Goal: Transaction & Acquisition: Obtain resource

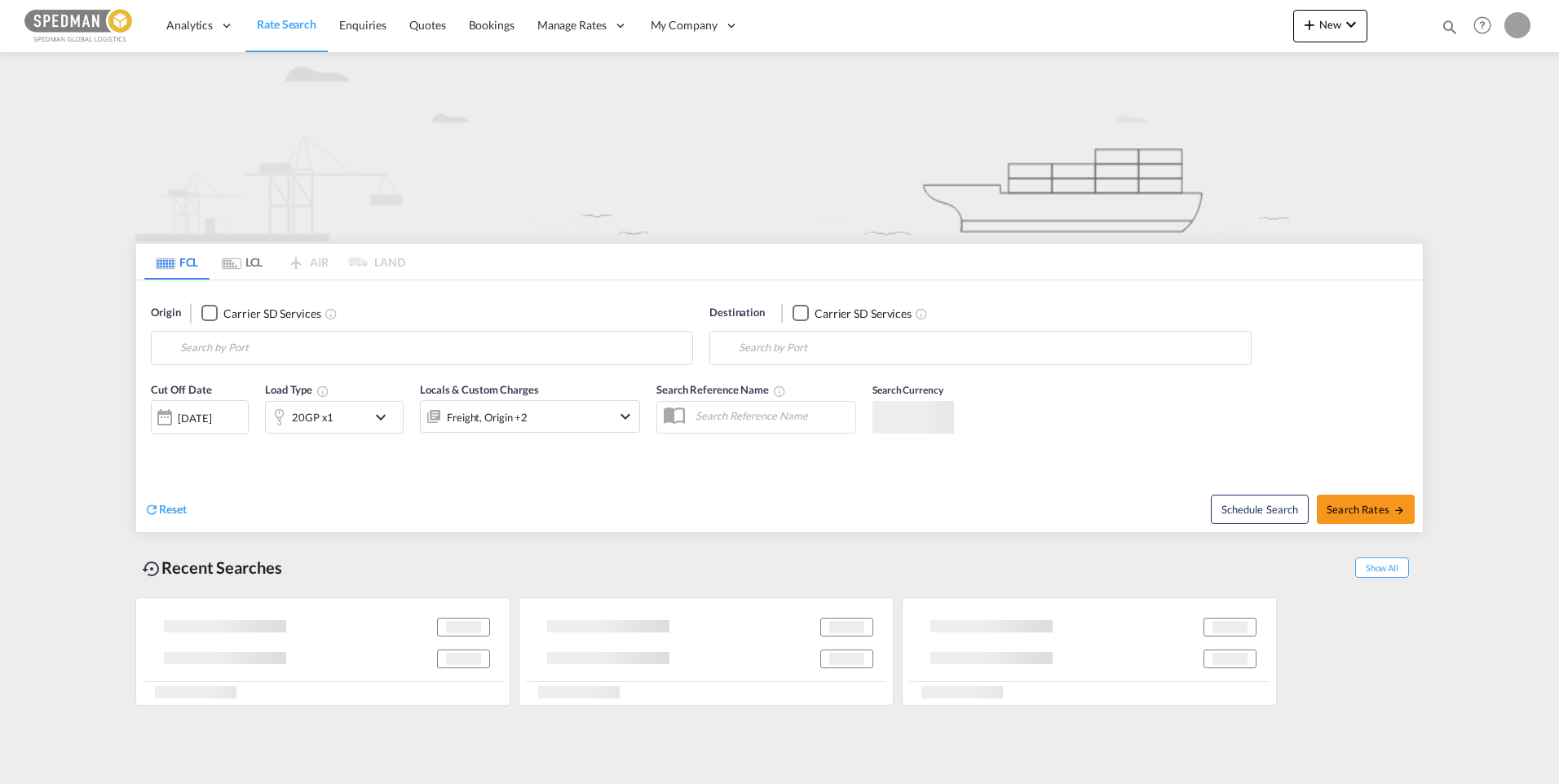
type input "[GEOGRAPHIC_DATA] ([GEOGRAPHIC_DATA]), [GEOGRAPHIC_DATA]"
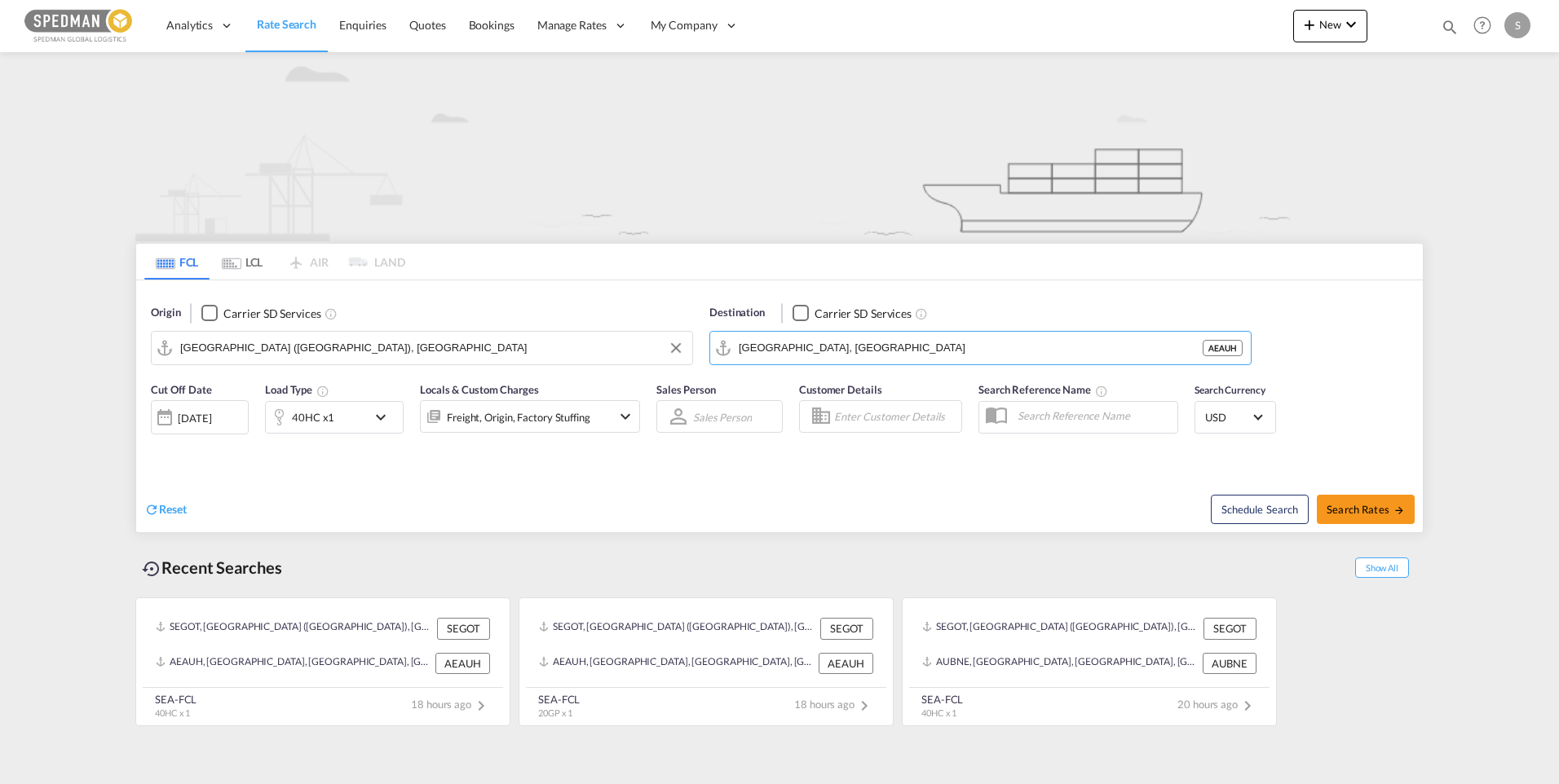
drag, startPoint x: 917, startPoint y: 355, endPoint x: 673, endPoint y: 360, distance: 244.1
click at [673, 360] on div "Origin Carrier SD Services Gothenburg (Goteborg), SEGOT Destination Carrier SD …" at bounding box center [779, 327] width 1287 height 93
drag, startPoint x: 855, startPoint y: 347, endPoint x: 685, endPoint y: 352, distance: 170.1
click at [685, 352] on div "Origin Carrier SD Services Gothenburg (Goteborg), SEGOT SEGOT Destination Carri…" at bounding box center [779, 327] width 1287 height 93
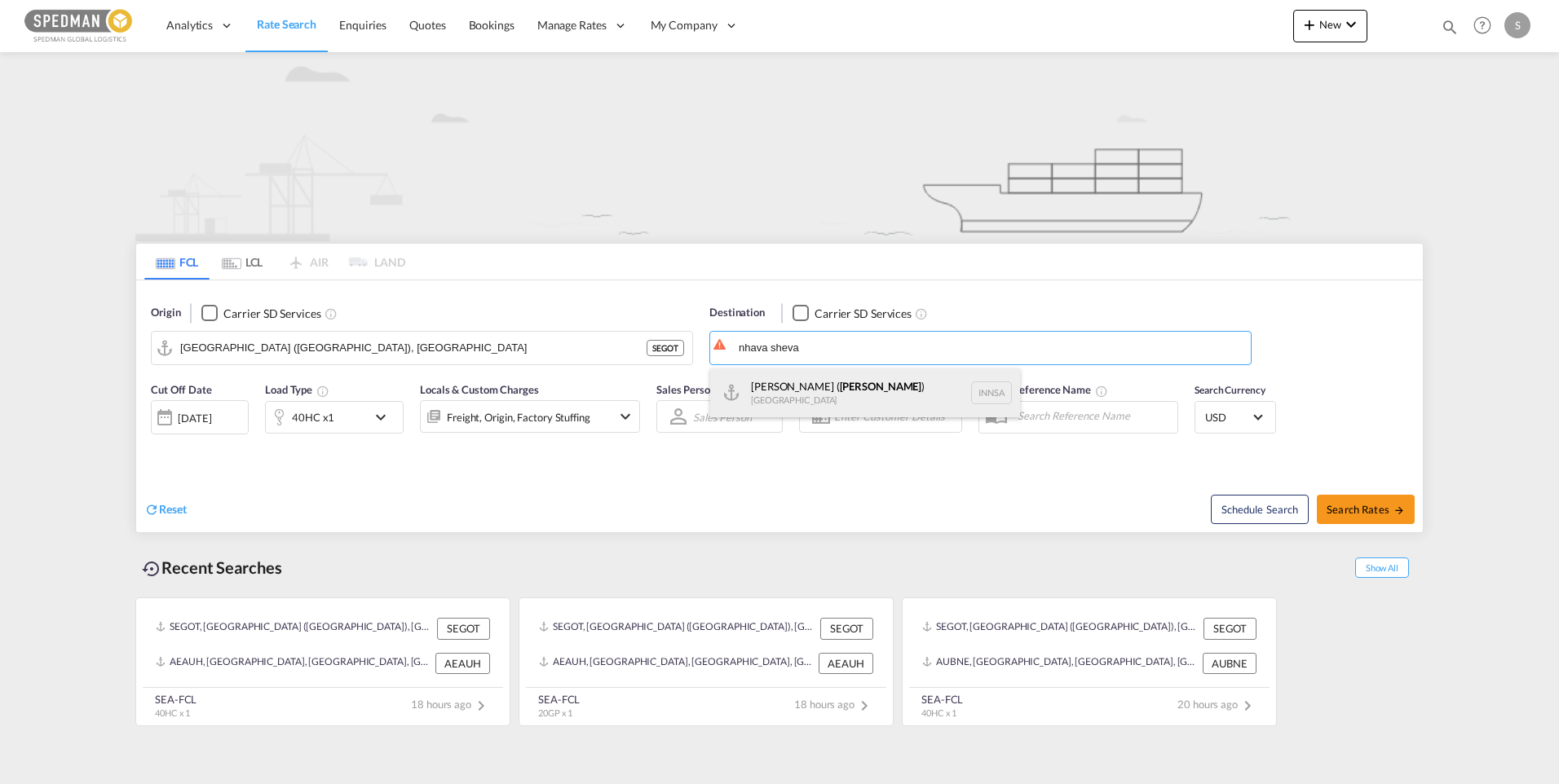
click at [824, 386] on div "[PERSON_NAME] ( [GEOGRAPHIC_DATA] ) [GEOGRAPHIC_DATA] [GEOGRAPHIC_DATA]" at bounding box center [865, 392] width 310 height 49
type input "[PERSON_NAME] ([PERSON_NAME]), [GEOGRAPHIC_DATA]"
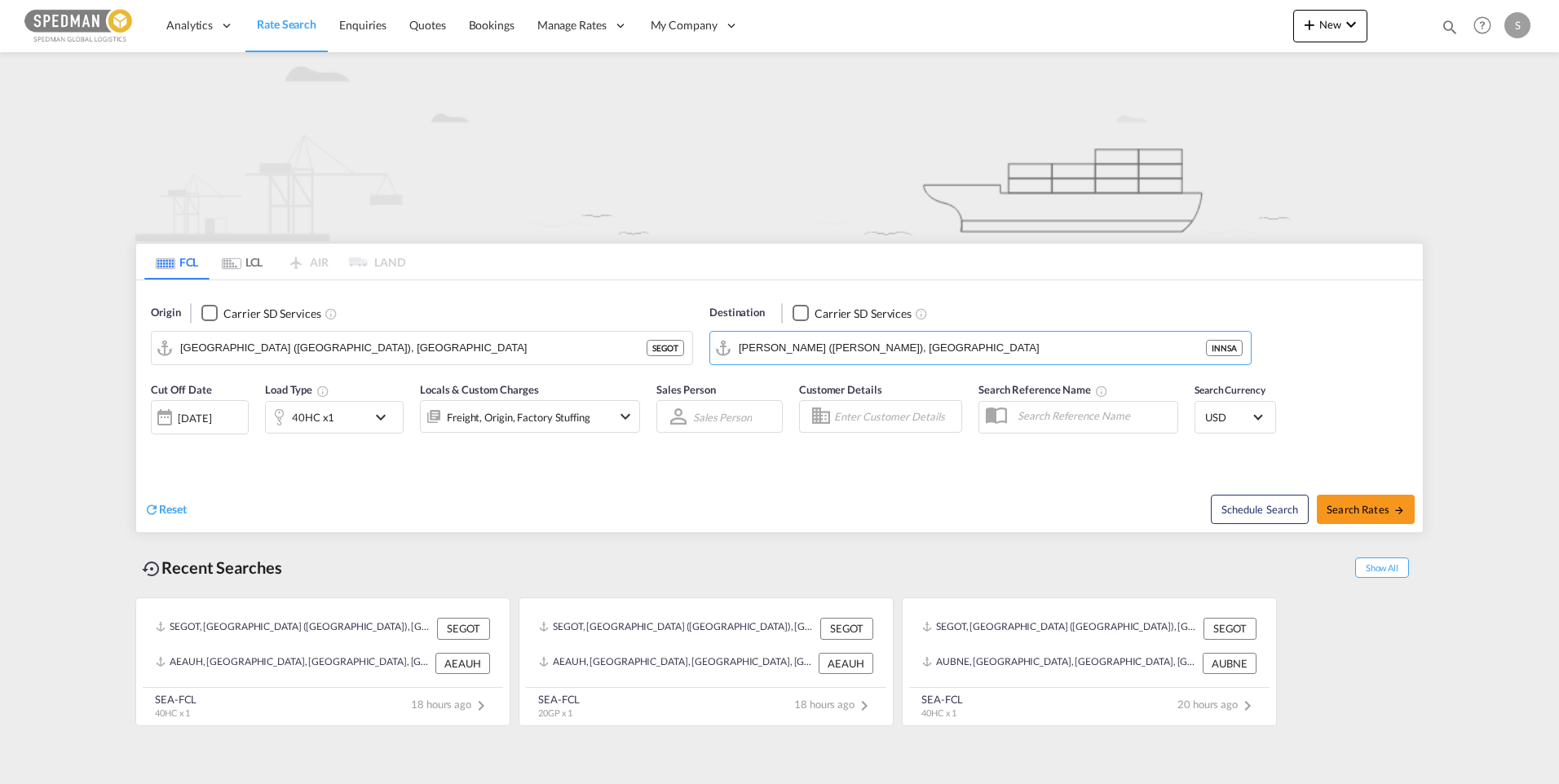
click at [385, 419] on md-icon "icon-chevron-down" at bounding box center [385, 417] width 28 height 20
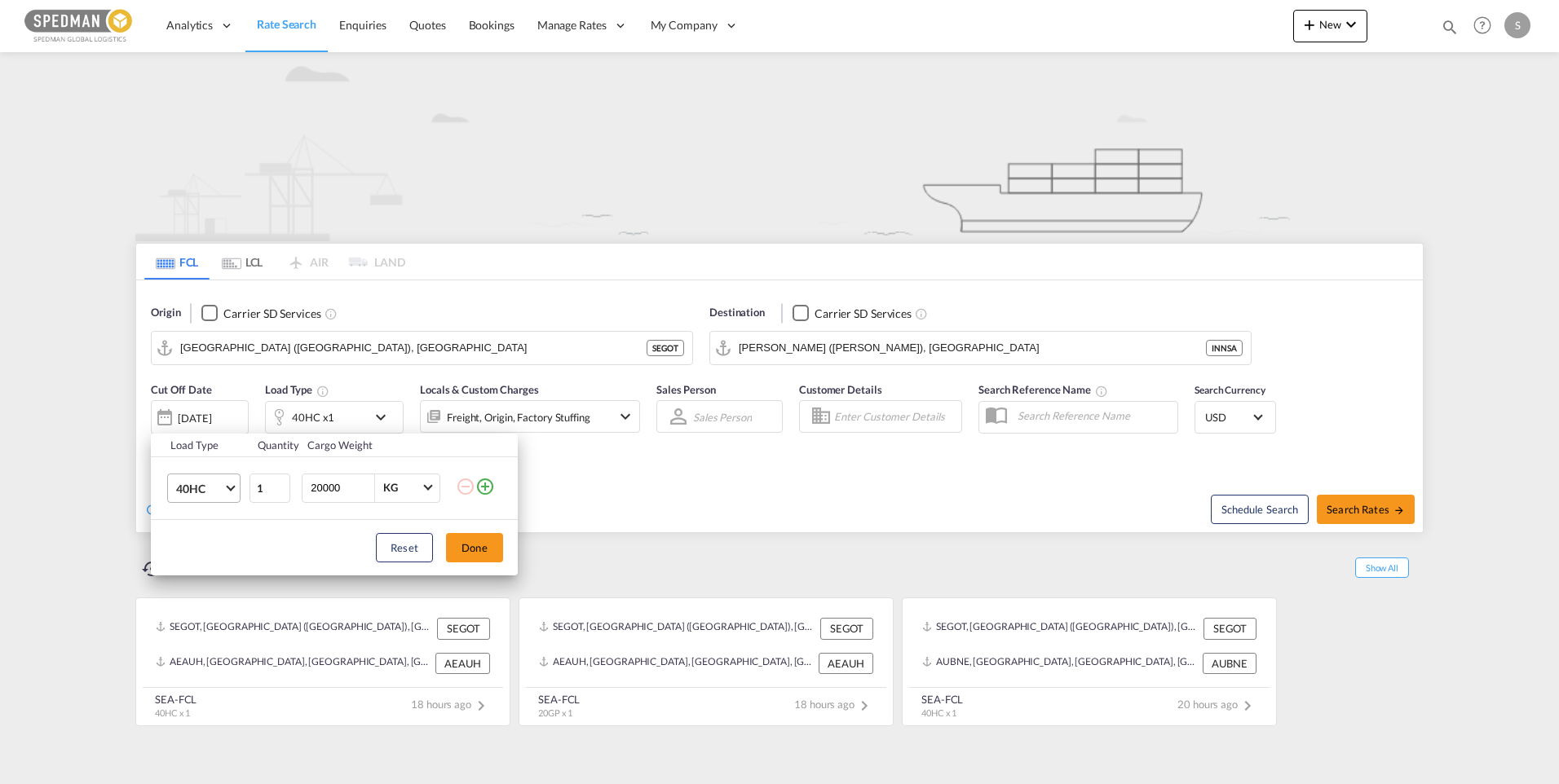
click at [231, 489] on span "Choose: \a40HC" at bounding box center [231, 486] width 9 height 9
click at [218, 410] on md-option "20GP" at bounding box center [218, 410] width 111 height 39
click at [467, 555] on button "Done" at bounding box center [475, 547] width 57 height 29
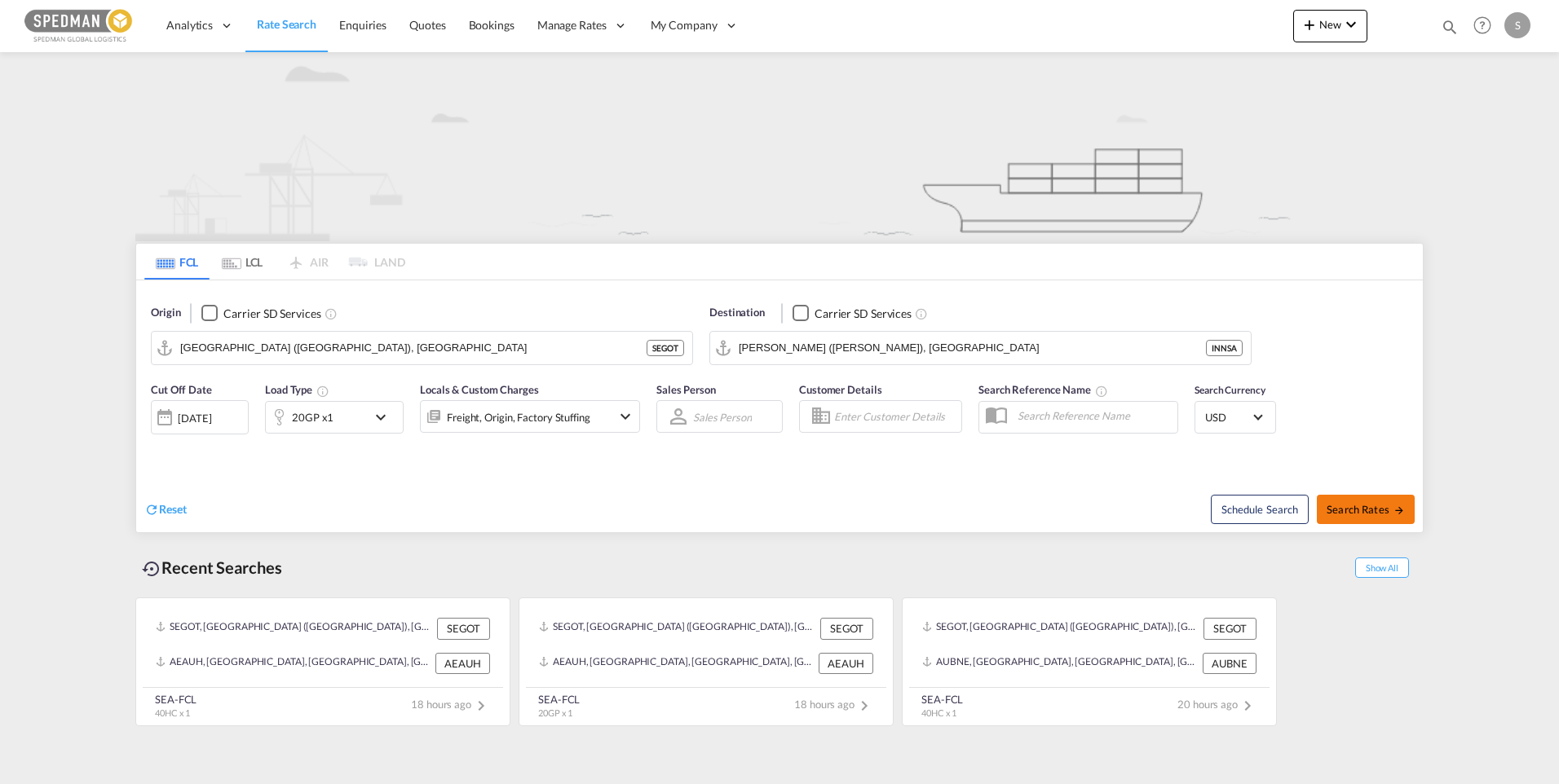
click at [1346, 514] on span "Search Rates" at bounding box center [1366, 509] width 78 height 13
type input "SEGOT to INNSA / [DATE]"
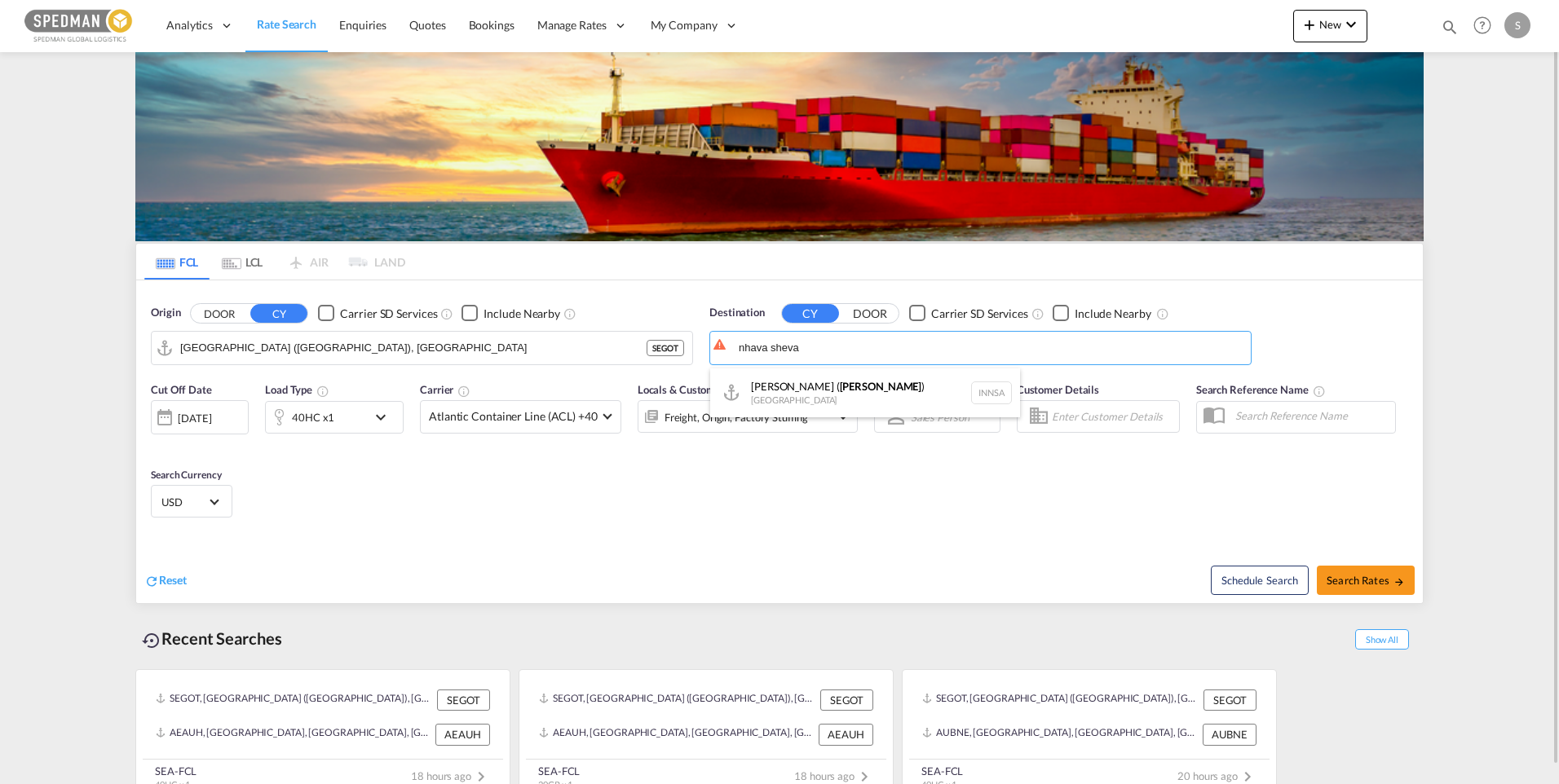
drag, startPoint x: 796, startPoint y: 385, endPoint x: 772, endPoint y: 384, distance: 24.0
click at [797, 385] on div "[PERSON_NAME] ( [GEOGRAPHIC_DATA] ) [GEOGRAPHIC_DATA] [GEOGRAPHIC_DATA]" at bounding box center [865, 392] width 310 height 49
type input "[PERSON_NAME] ([PERSON_NAME]), [GEOGRAPHIC_DATA]"
click at [1350, 584] on span "Search Rates" at bounding box center [1366, 580] width 78 height 13
type input "SEGOT to INNSA / [DATE]"
